Goal: Task Accomplishment & Management: Manage account settings

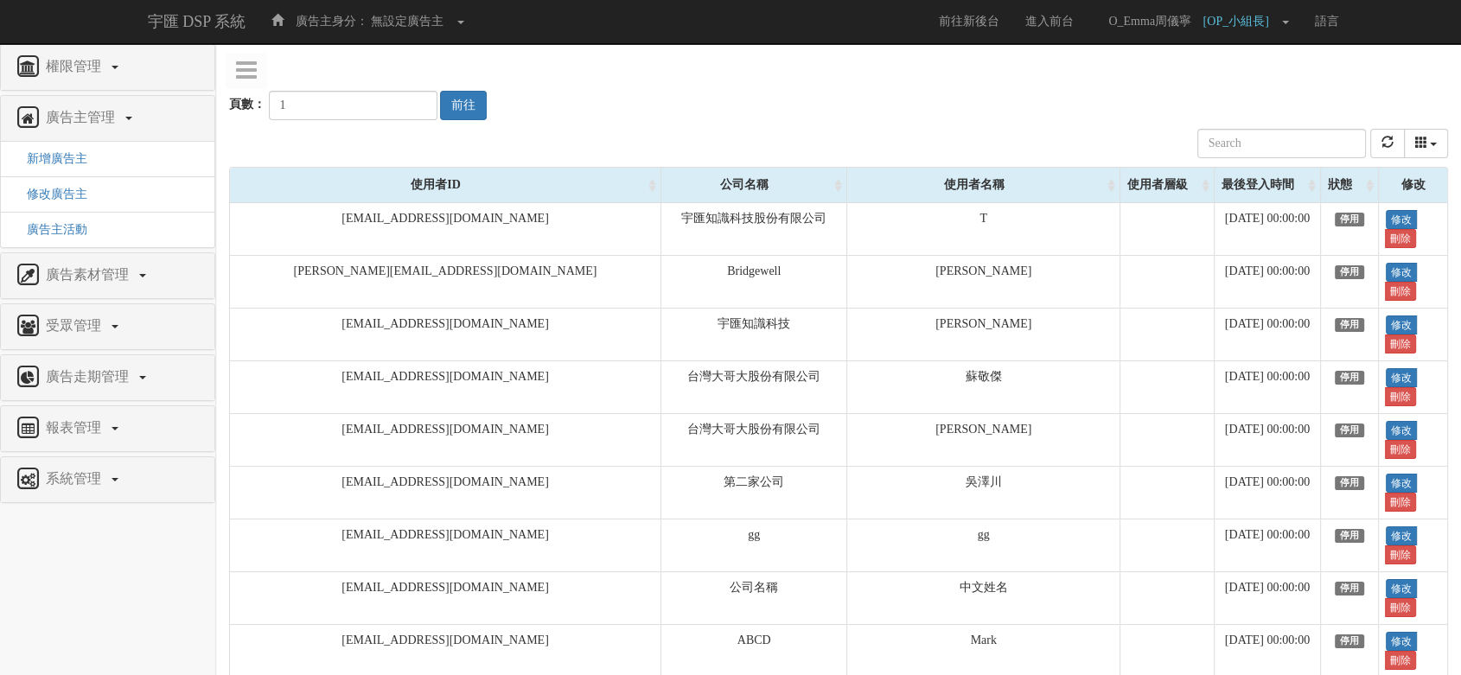
click at [96, 50] on div "權限管理" at bounding box center [108, 67] width 214 height 45
click at [86, 59] on span "權限管理" at bounding box center [75, 66] width 68 height 15
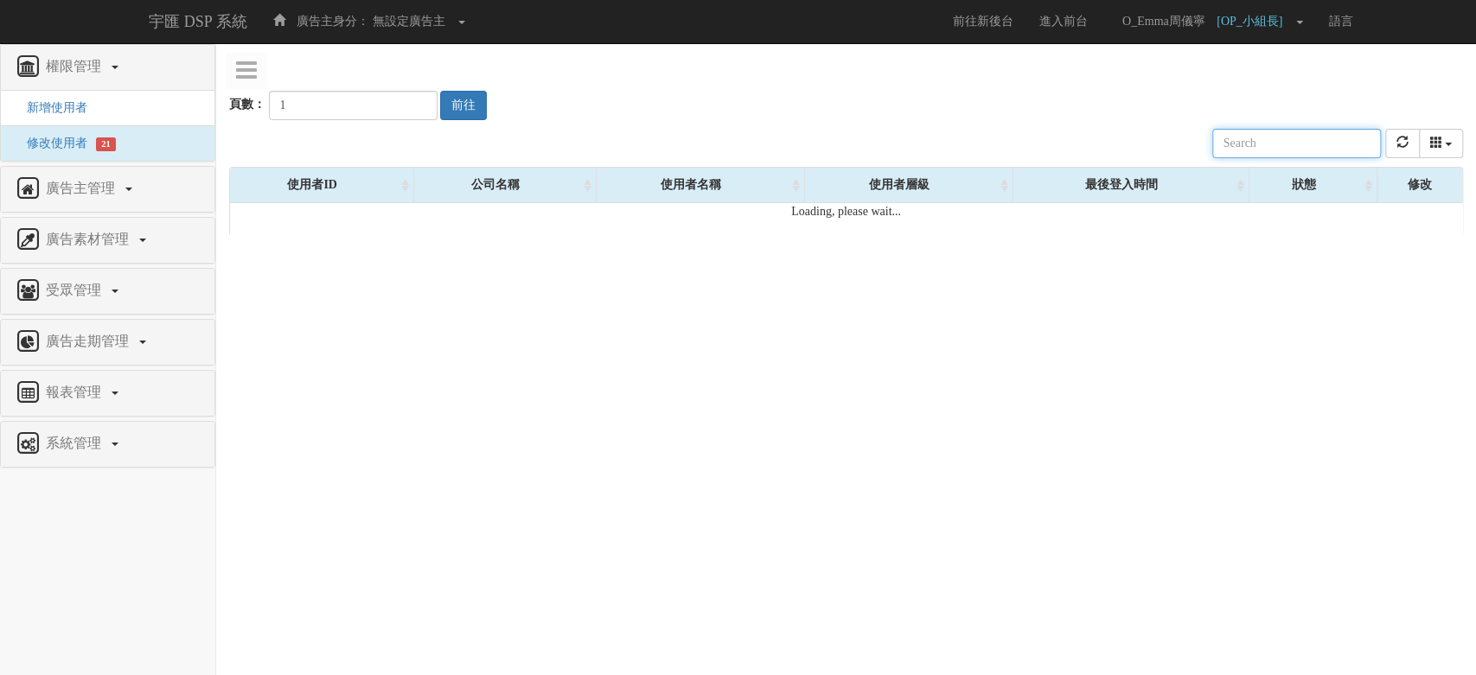
click at [1286, 133] on input "text" at bounding box center [1296, 143] width 169 height 29
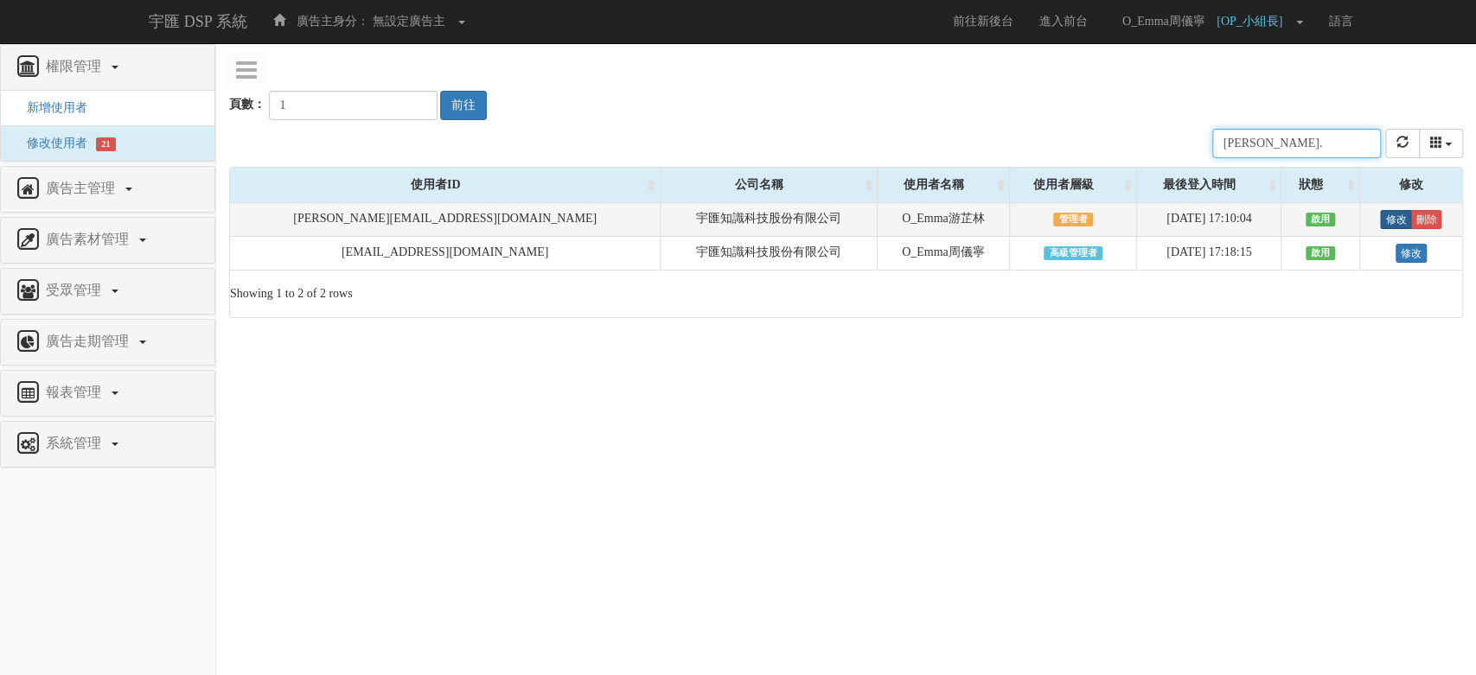
type input "emma."
click at [1393, 217] on link "修改" at bounding box center [1395, 219] width 31 height 19
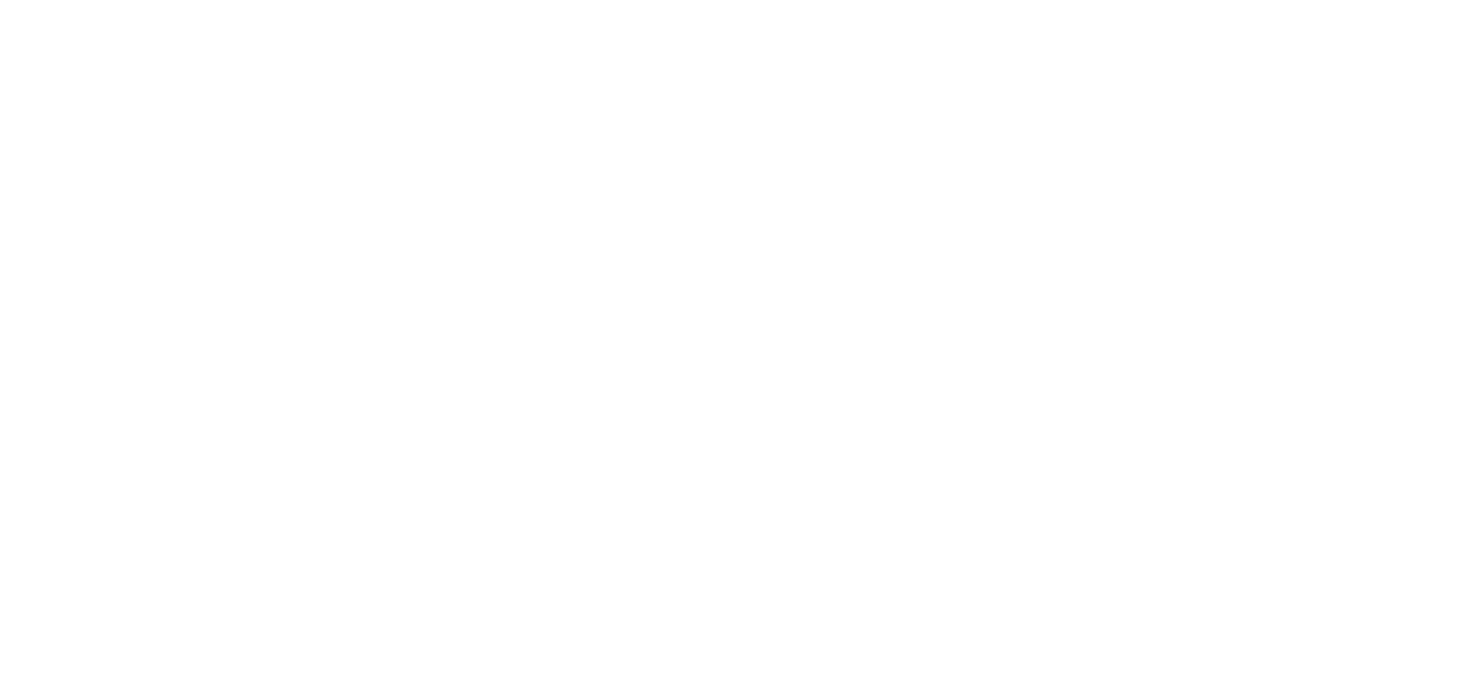
select select "Manager"
select select "16"
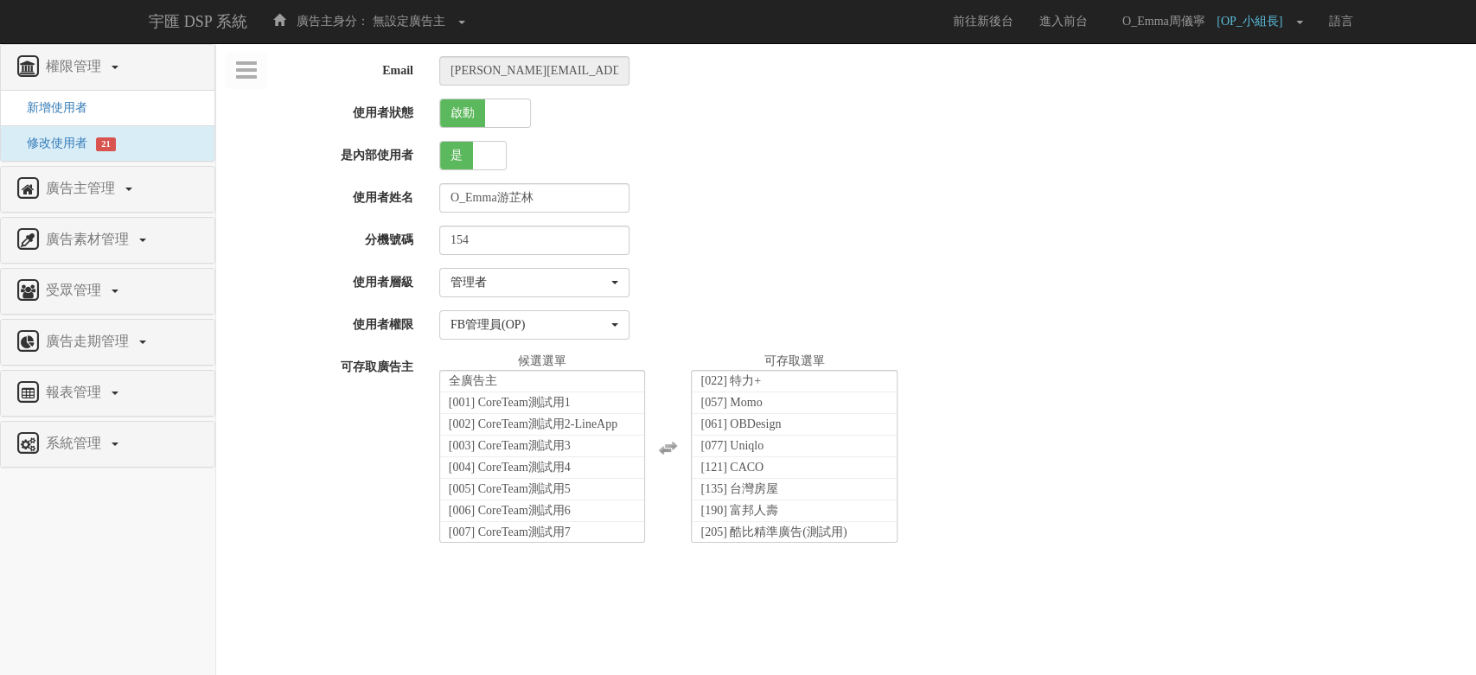
scroll to position [322, 0]
click at [1390, 335] on div "請選擇一個使用者層級 標準AM 標準研究員 PD FB管理員(含AM) FB管理員(OP) 業務一_ 主管 GuestPM GYM_AM 業務一_ 業務 業務…" at bounding box center [950, 324] width 1049 height 29
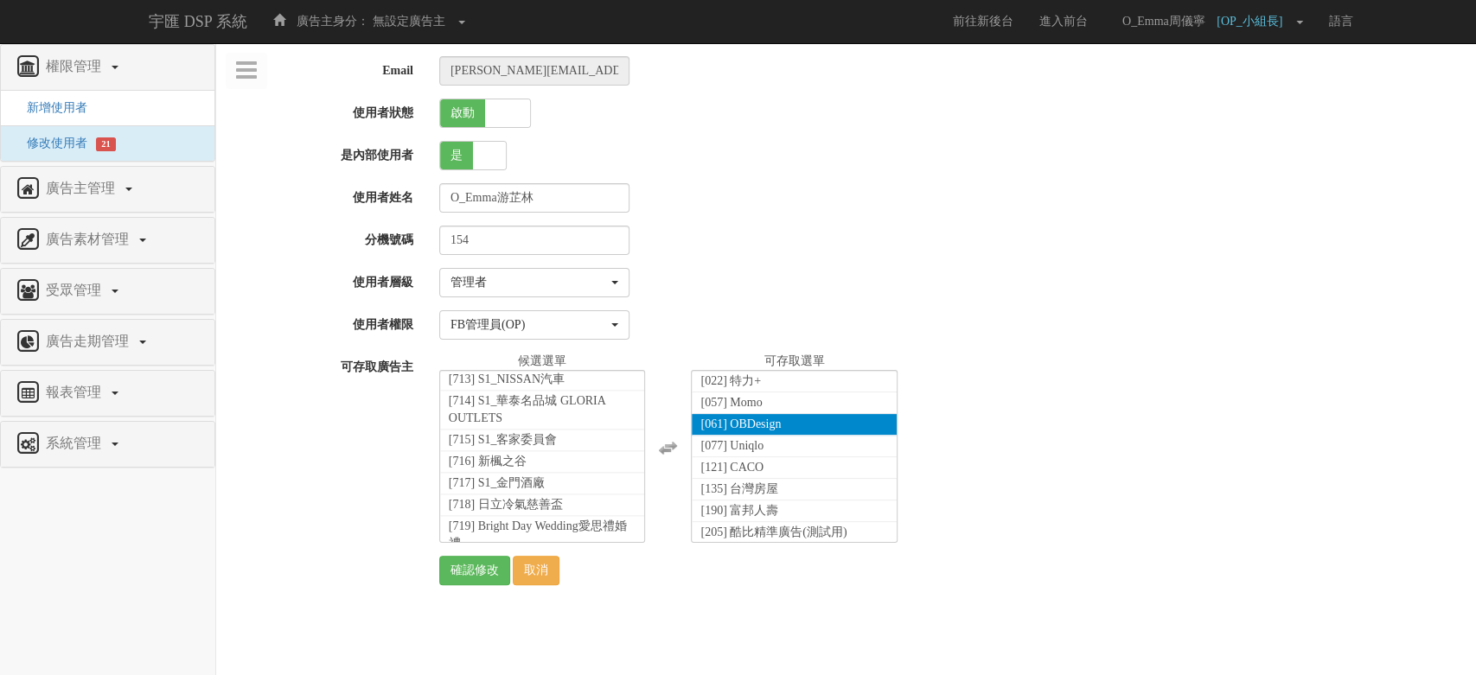
scroll to position [35428, 0]
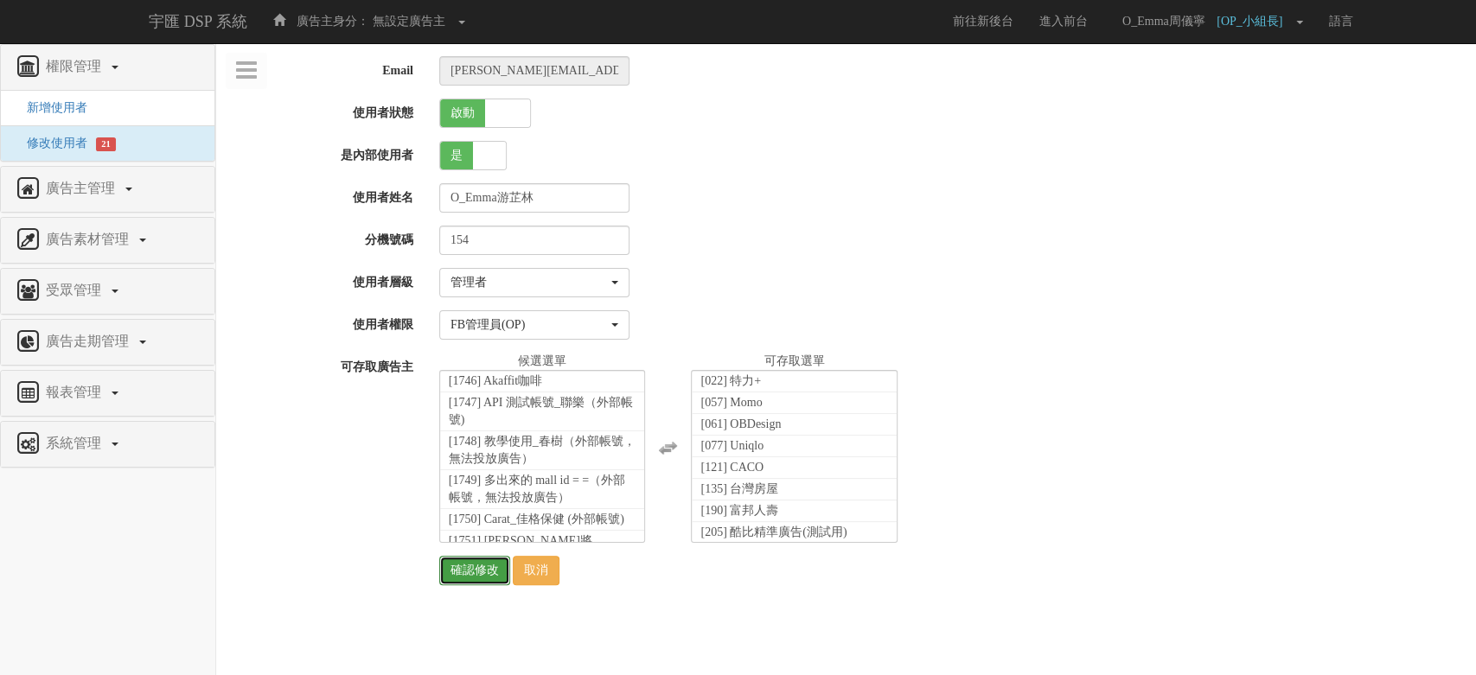
click at [451, 567] on input "確認修改" at bounding box center [474, 570] width 71 height 29
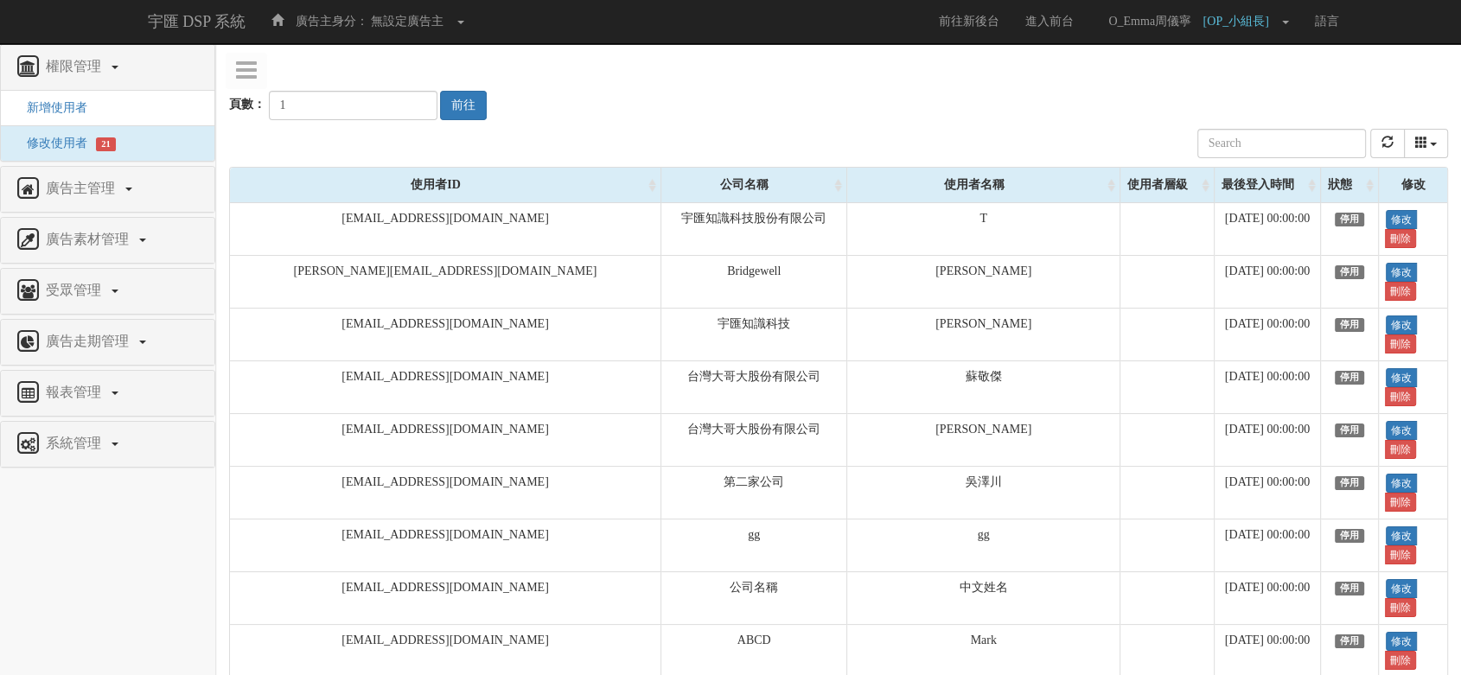
click at [67, 496] on nav "權限管理 新增使用者 修改使用者 21 廣告主管理 新增廣告主 修改廣告主 廣告主活動 廣告素材管理 廣告素材 素材預約變更 自訂貨架商品 受眾管理 Ip 群…" at bounding box center [108, 359] width 216 height 631
